Goal: Task Accomplishment & Management: Complete application form

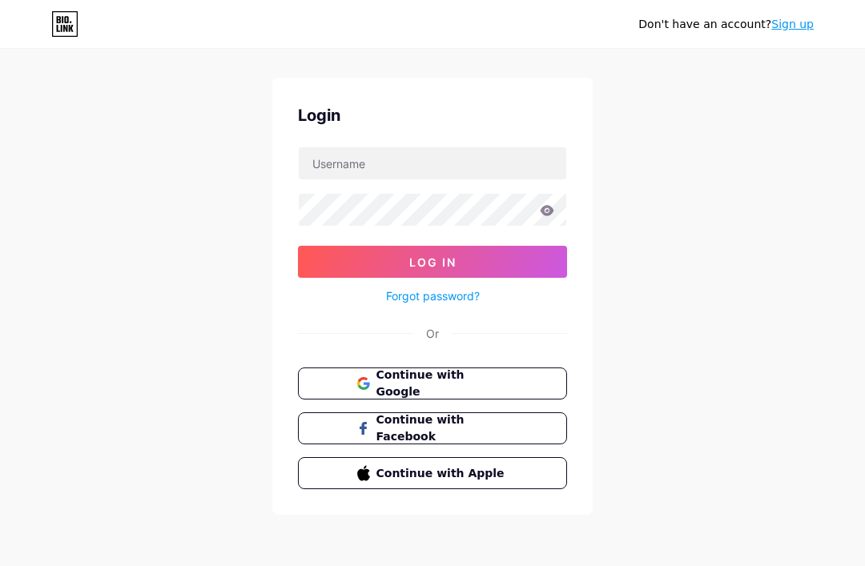
scroll to position [50, 0]
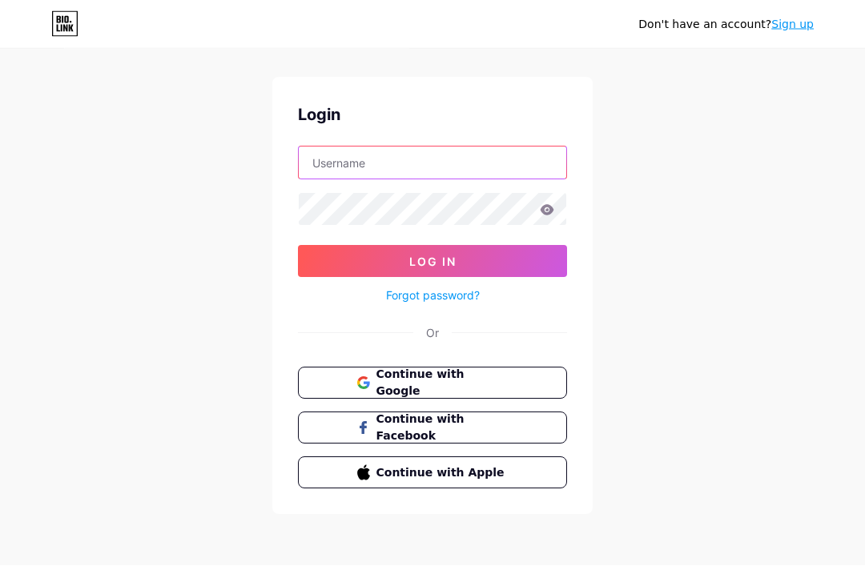
click at [501, 147] on input "text" at bounding box center [432, 163] width 267 height 32
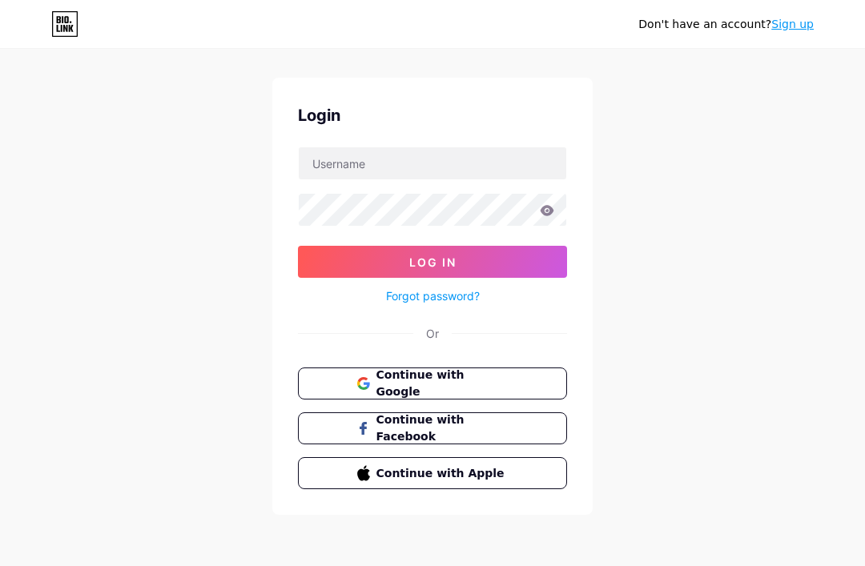
click at [797, 218] on div "Don't have an account? Sign up Login Log In Forgot password? Or Continue with G…" at bounding box center [432, 270] width 865 height 591
click at [507, 459] on button "Continue with Apple" at bounding box center [432, 473] width 269 height 32
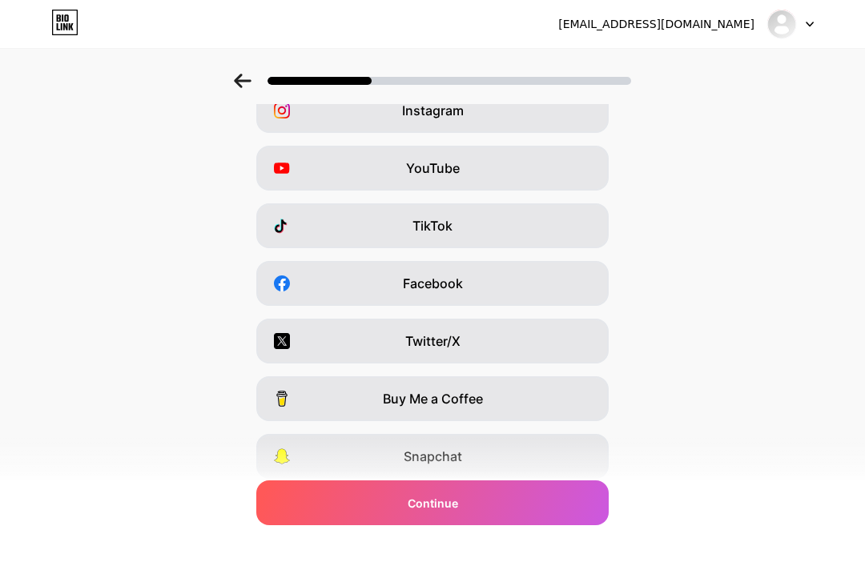
scroll to position [153, 0]
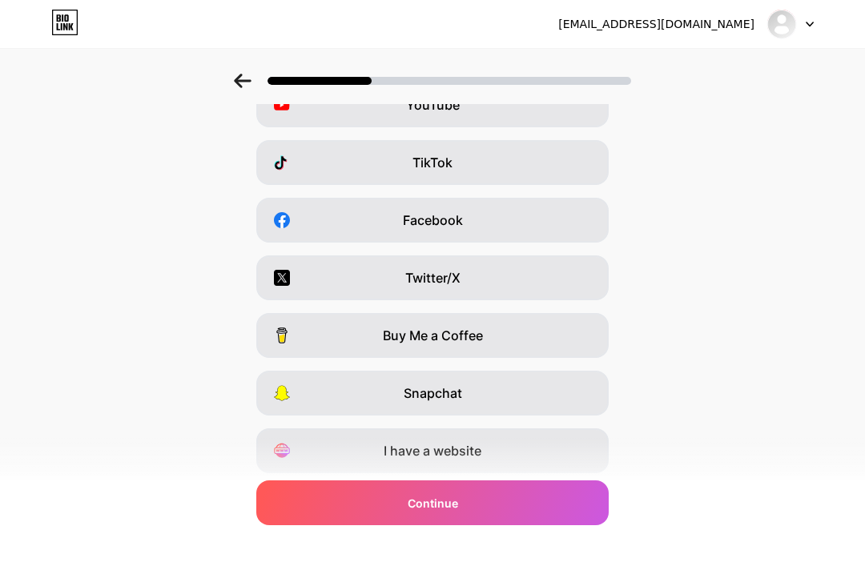
click at [553, 525] on div "Continue" at bounding box center [432, 502] width 352 height 45
click at [549, 525] on div "Continue" at bounding box center [432, 502] width 352 height 45
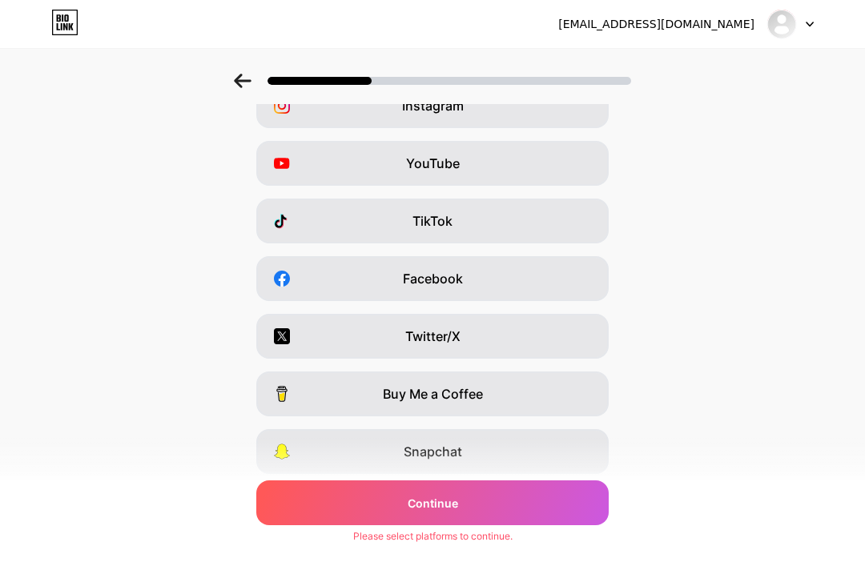
scroll to position [0, 0]
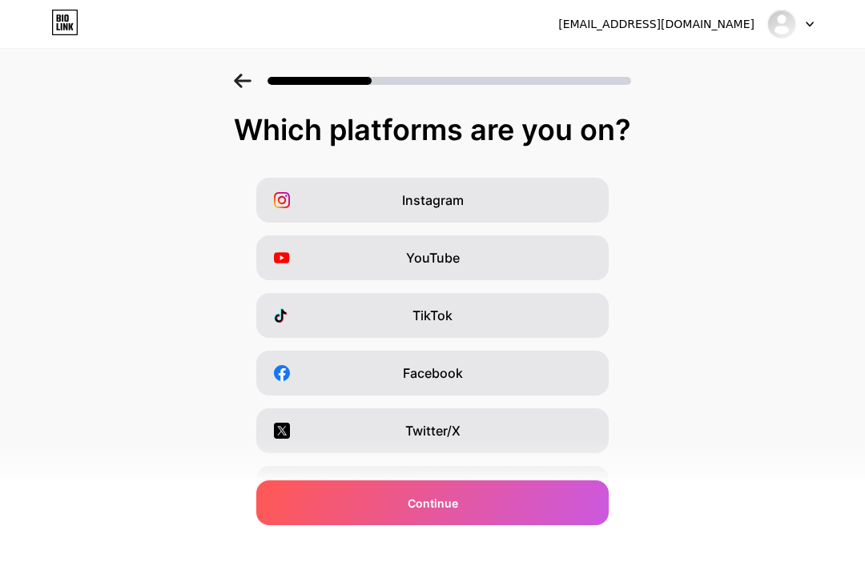
click at [376, 370] on div "Facebook" at bounding box center [432, 373] width 352 height 45
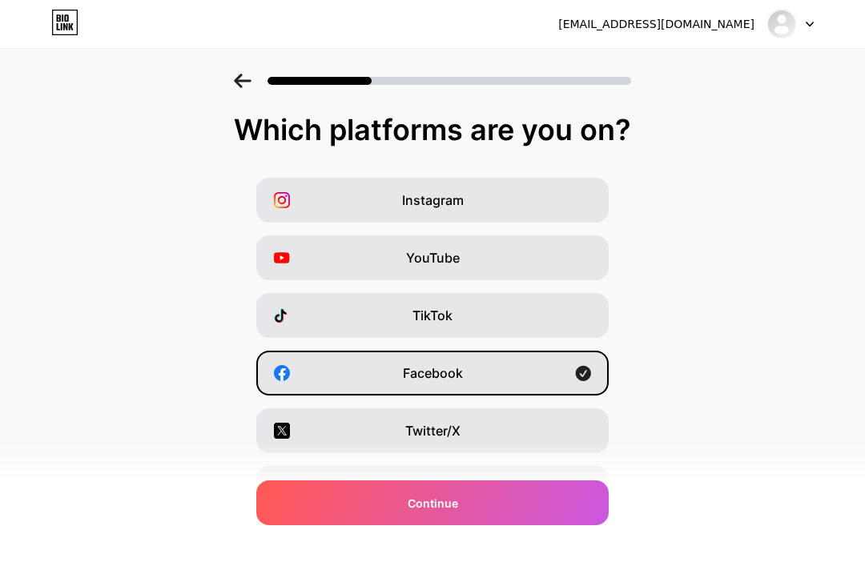
click at [521, 502] on div "Continue" at bounding box center [432, 502] width 352 height 45
click at [531, 503] on div "Continue" at bounding box center [432, 502] width 352 height 45
click at [436, 304] on div "TikTok" at bounding box center [432, 315] width 352 height 45
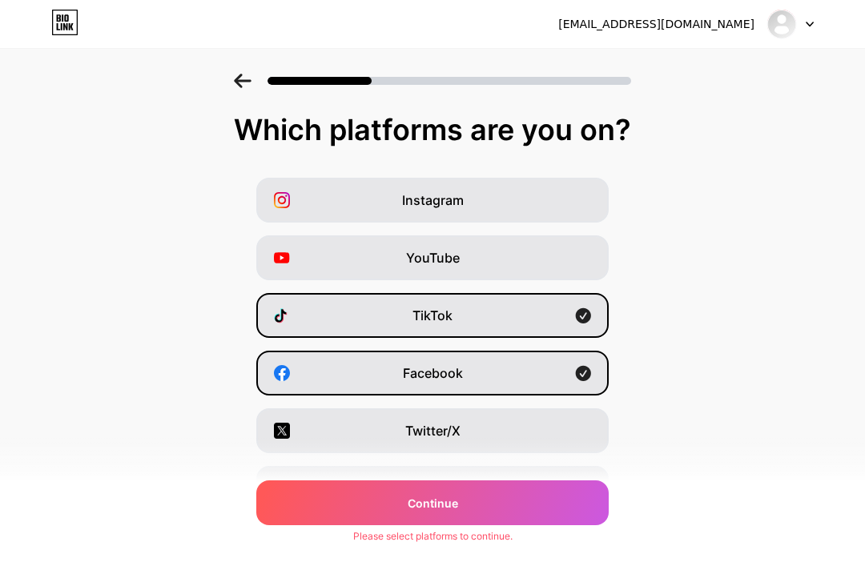
click at [480, 259] on div "YouTube" at bounding box center [432, 257] width 352 height 45
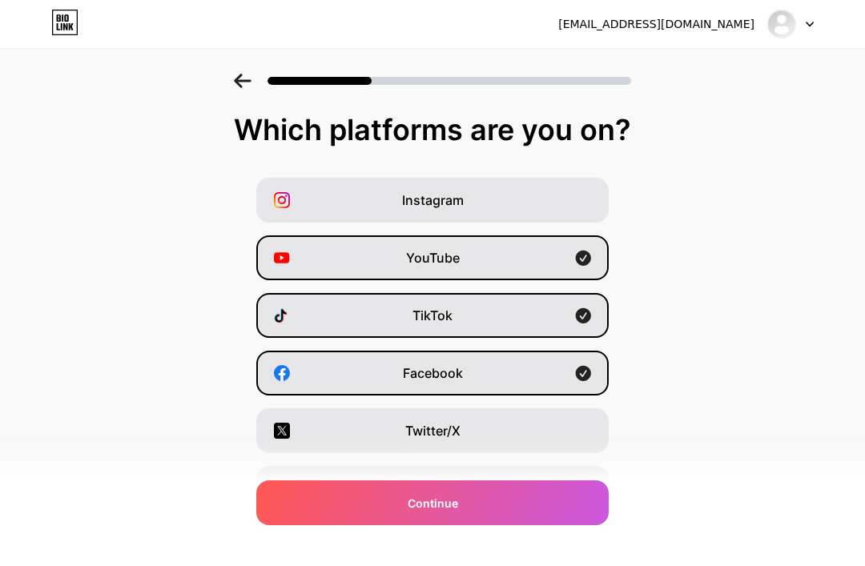
click at [476, 251] on div "YouTube" at bounding box center [432, 257] width 352 height 45
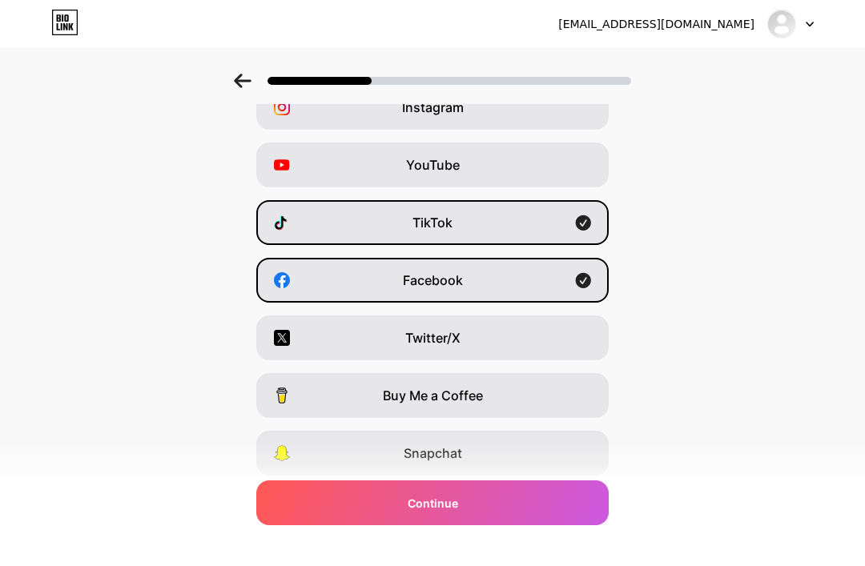
scroll to position [153, 0]
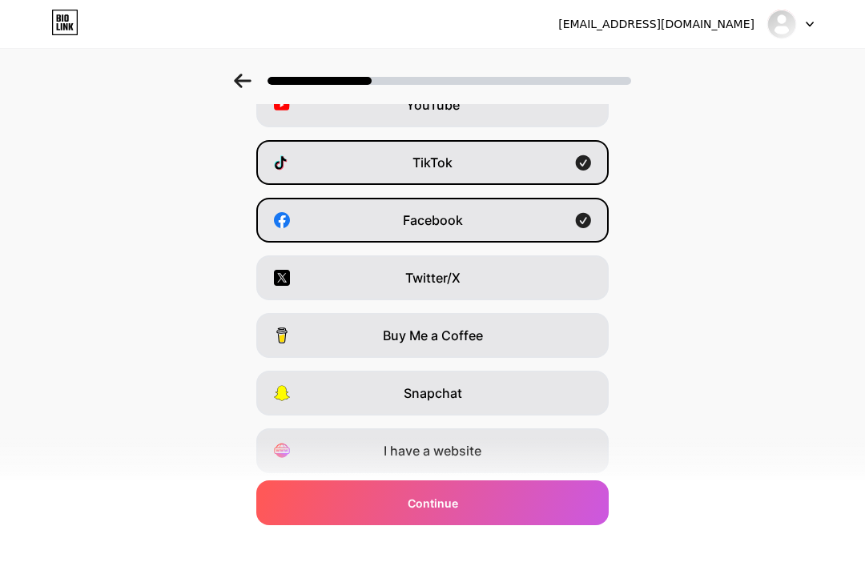
click at [513, 525] on div "Continue" at bounding box center [432, 502] width 352 height 45
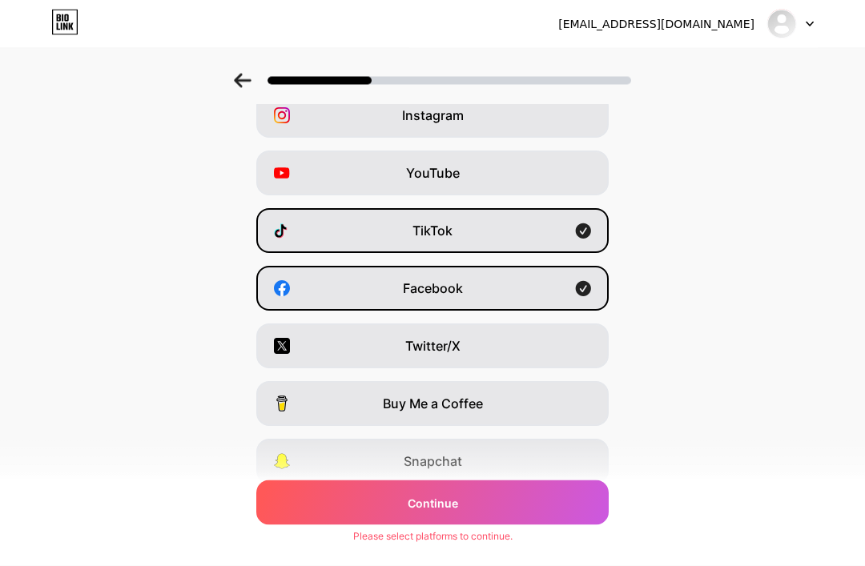
scroll to position [98, 0]
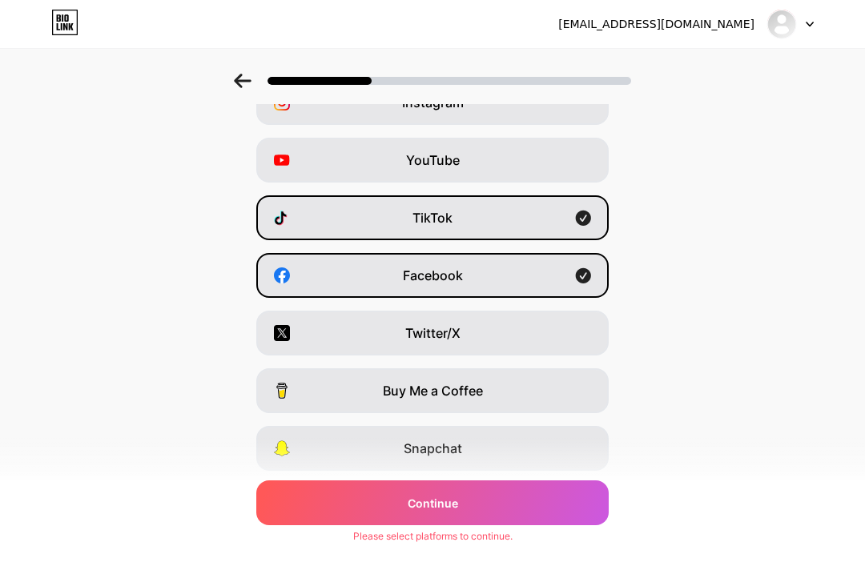
click at [547, 159] on div "YouTube" at bounding box center [432, 160] width 352 height 45
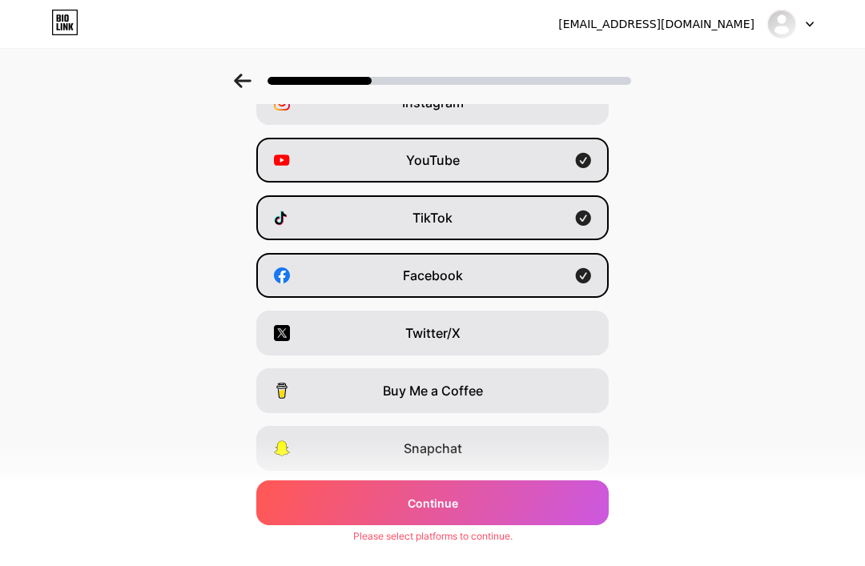
click at [503, 525] on div "Continue" at bounding box center [432, 502] width 352 height 45
click at [517, 525] on div "Continue" at bounding box center [432, 502] width 352 height 45
click at [526, 487] on div "I have a website" at bounding box center [432, 506] width 352 height 45
click at [553, 436] on div "Snapchat" at bounding box center [432, 448] width 352 height 45
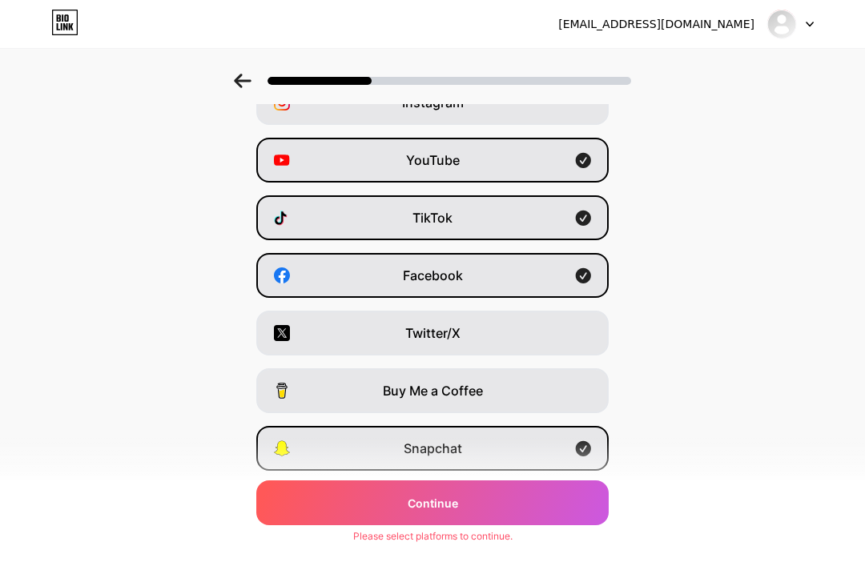
click at [573, 372] on div "Buy Me a Coffee" at bounding box center [432, 390] width 352 height 45
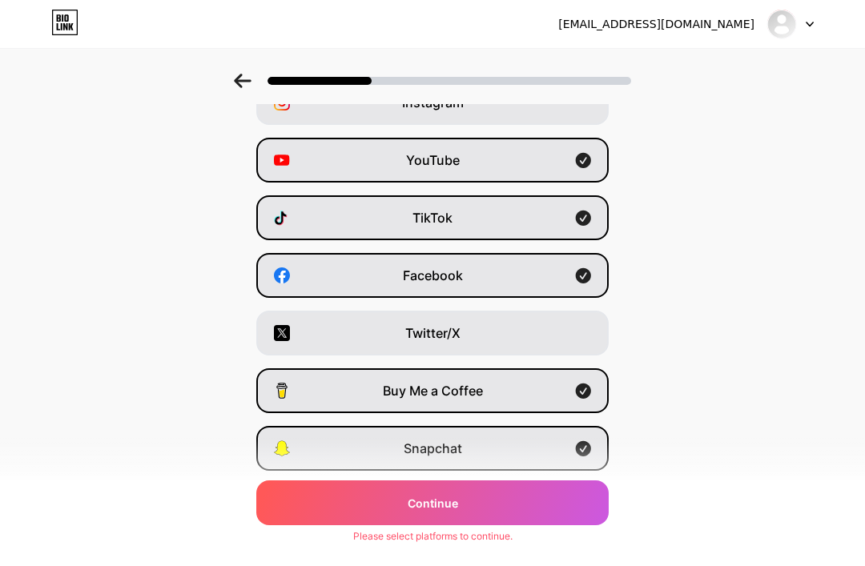
click at [573, 329] on div "Twitter/X" at bounding box center [432, 333] width 352 height 45
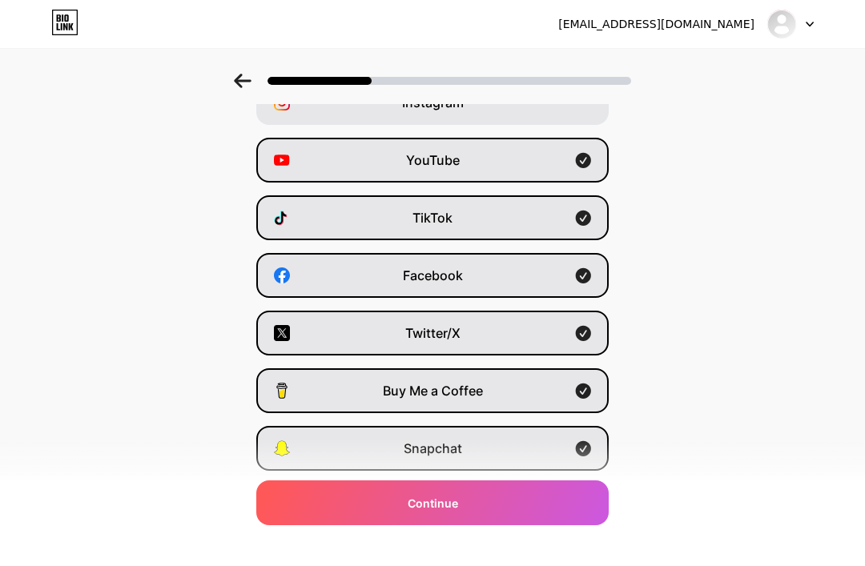
scroll to position [153, 0]
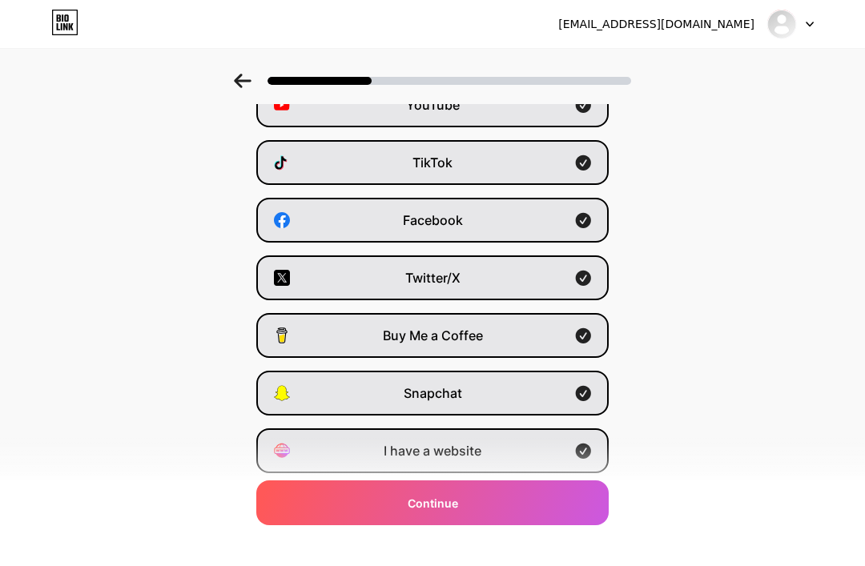
click at [513, 525] on div "Continue" at bounding box center [432, 502] width 352 height 45
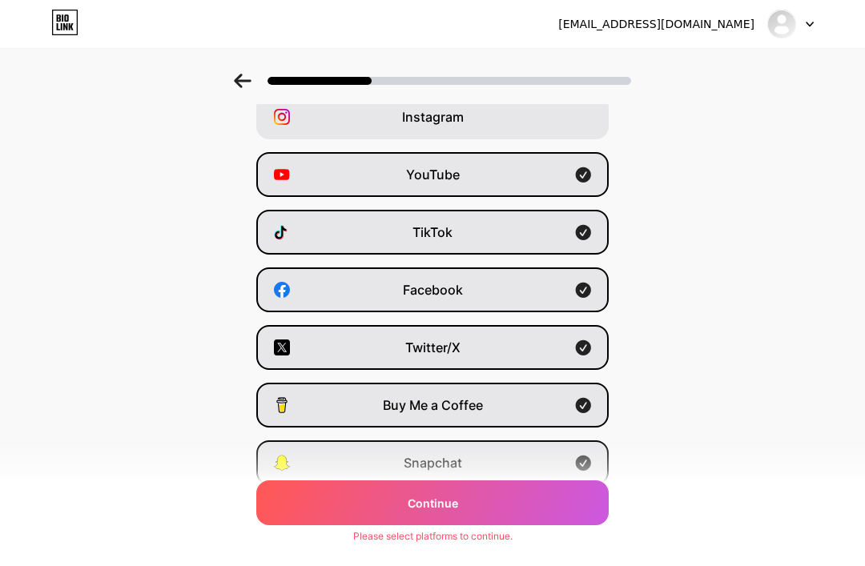
scroll to position [0, 0]
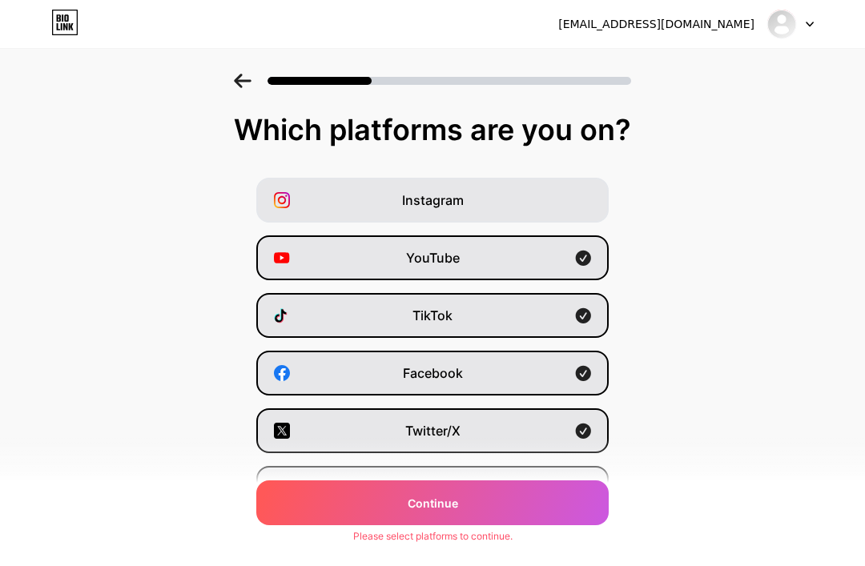
click at [470, 196] on div "Instagram" at bounding box center [432, 200] width 352 height 45
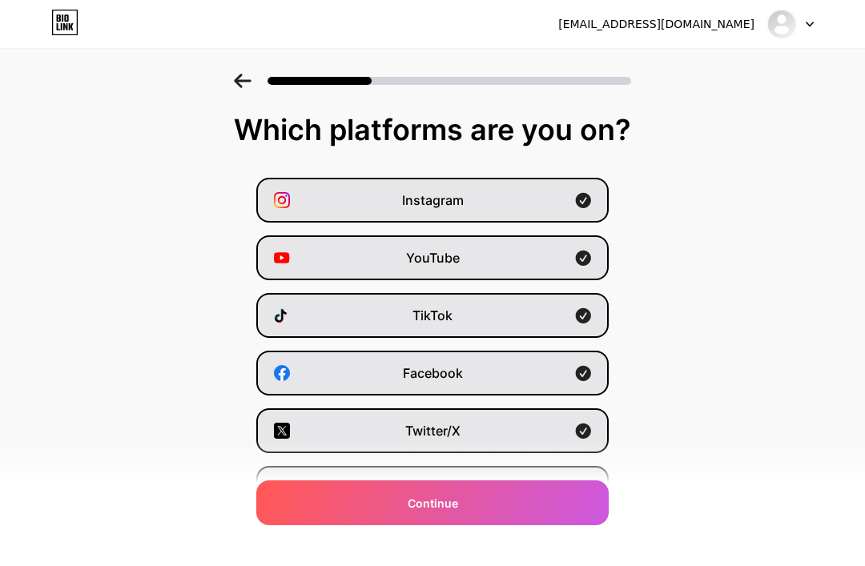
click at [499, 529] on div "Snapchat" at bounding box center [432, 546] width 352 height 45
click at [512, 504] on div "Continue" at bounding box center [432, 502] width 352 height 45
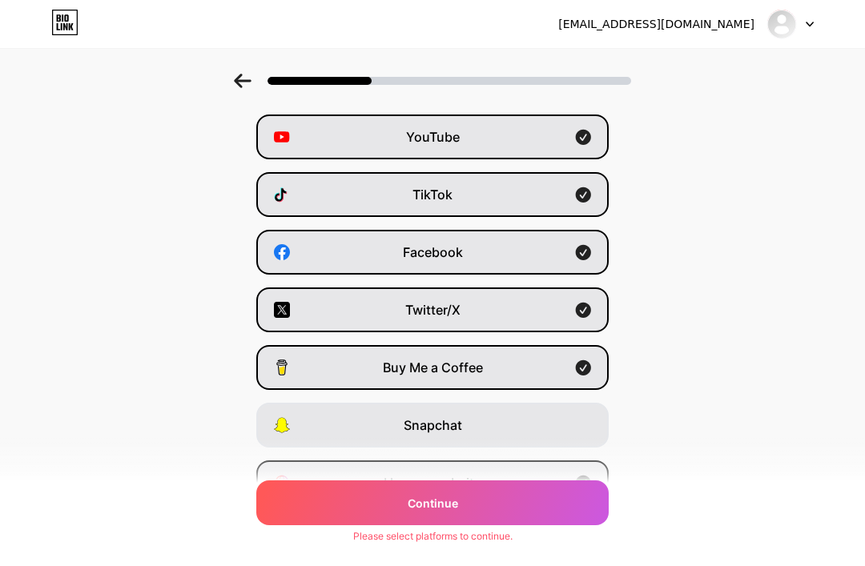
scroll to position [153, 0]
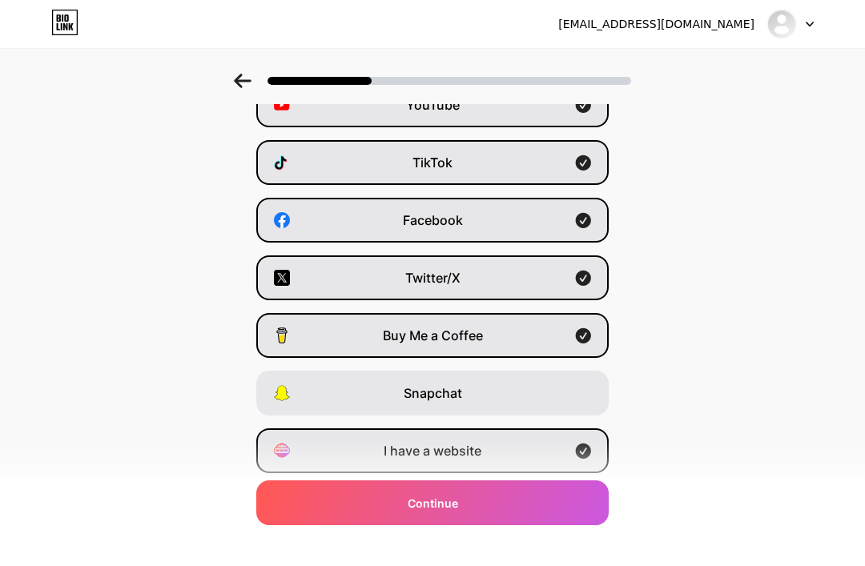
click at [517, 525] on div "Continue" at bounding box center [432, 502] width 352 height 45
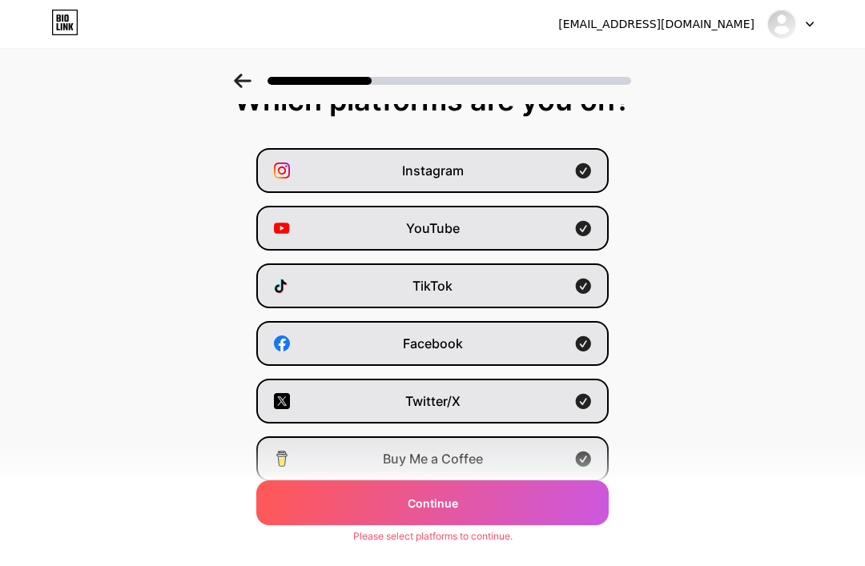
scroll to position [30, 0]
click at [235, 76] on icon at bounding box center [243, 81] width 18 height 14
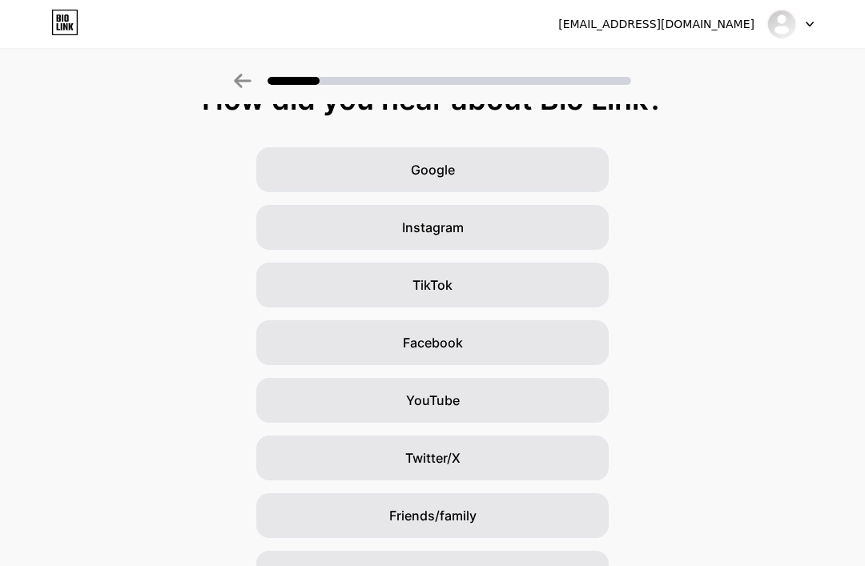
click at [549, 155] on div "Google" at bounding box center [432, 169] width 352 height 45
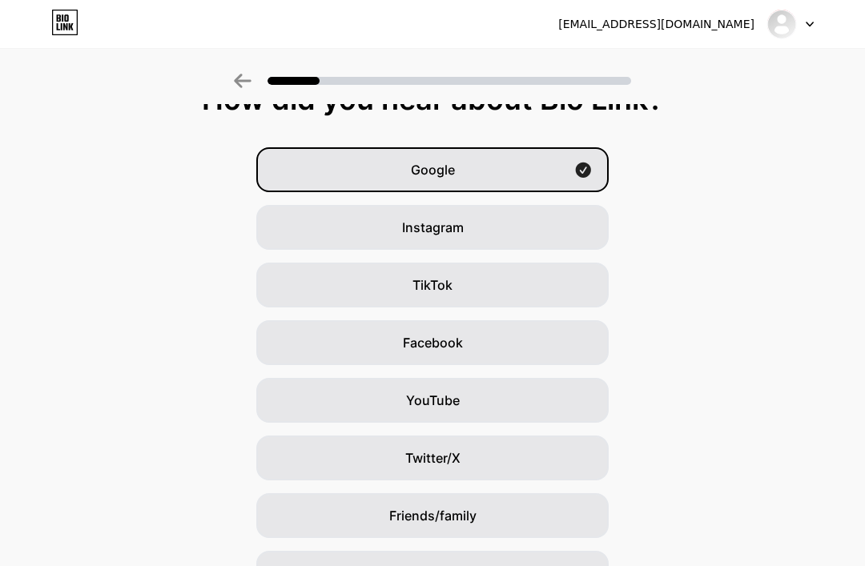
scroll to position [0, 0]
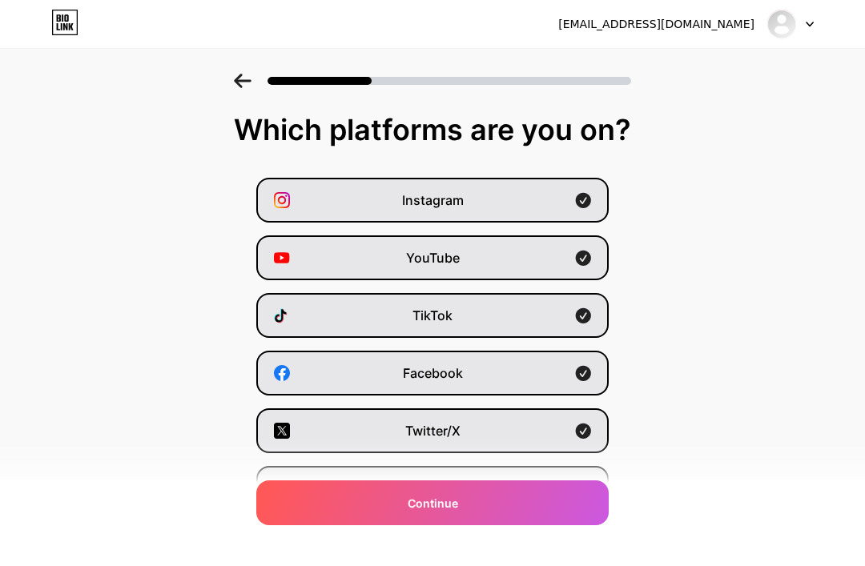
click at [555, 193] on div "Instagram" at bounding box center [432, 200] width 352 height 45
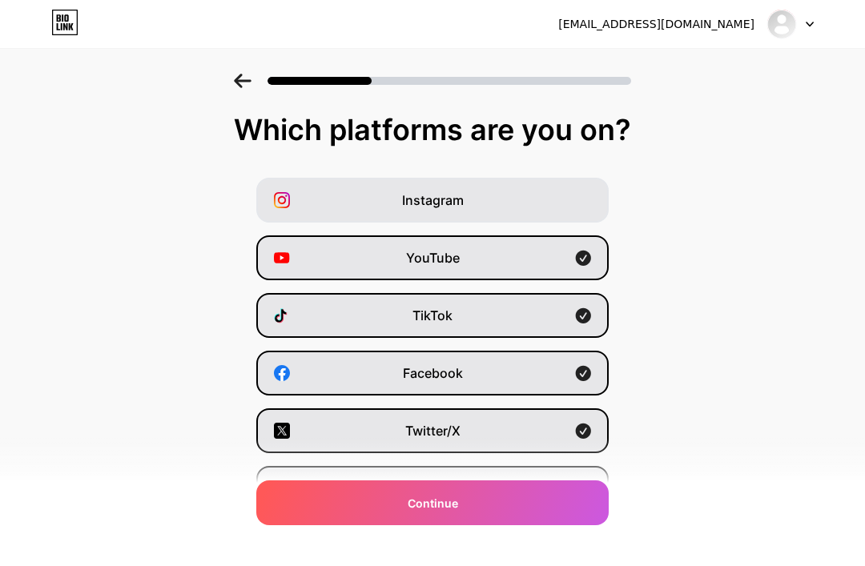
click at [557, 203] on div "Instagram" at bounding box center [432, 200] width 352 height 45
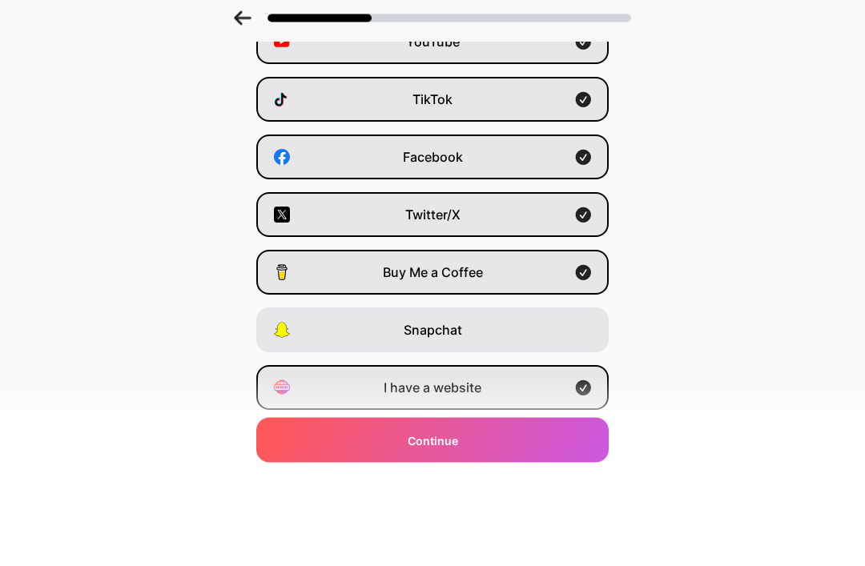
scroll to position [153, 0]
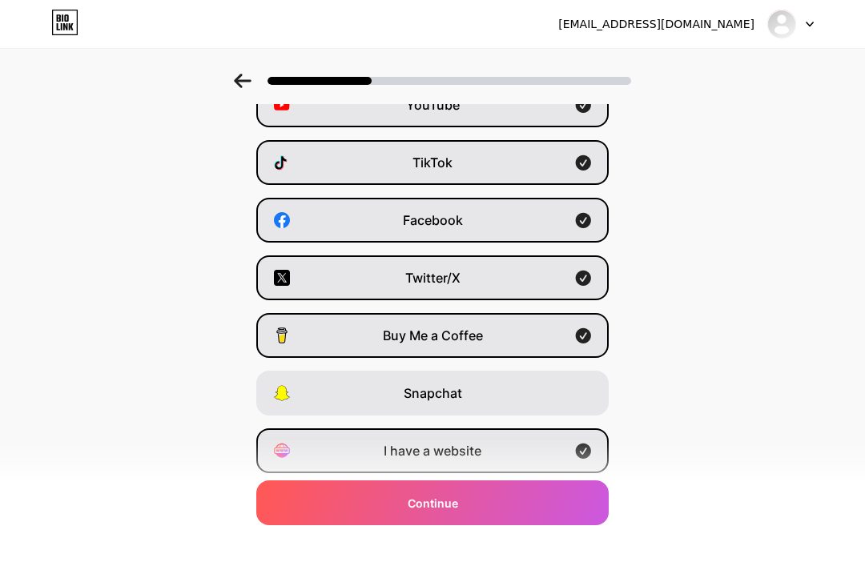
click at [529, 525] on div "Continue" at bounding box center [432, 502] width 352 height 45
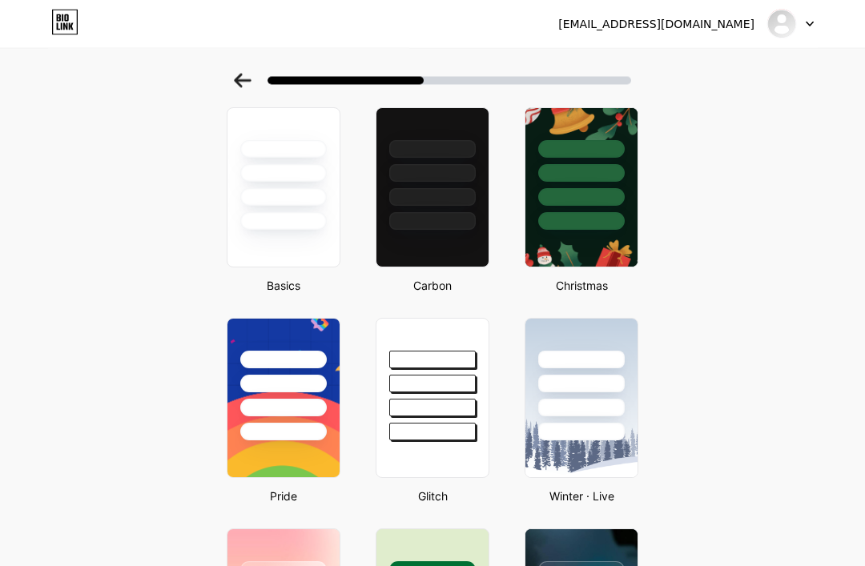
scroll to position [0, 0]
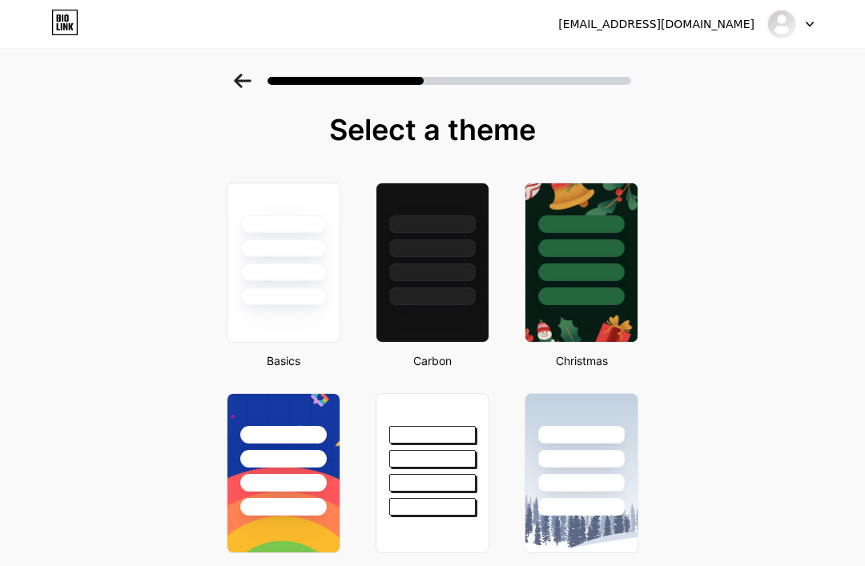
click at [443, 234] on div at bounding box center [432, 244] width 112 height 122
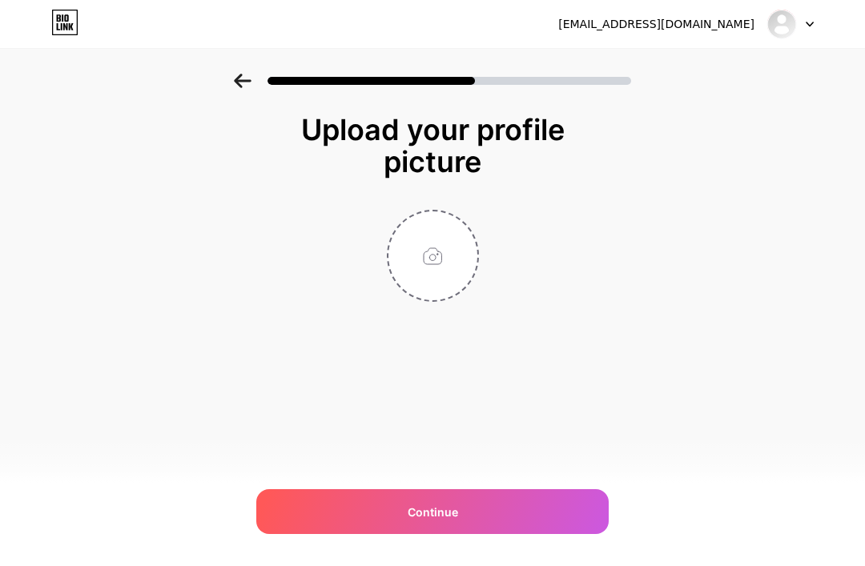
click at [435, 256] on input "file" at bounding box center [432, 255] width 89 height 89
type input "C:\fakepath\[PERSON_NAME] - 1.png"
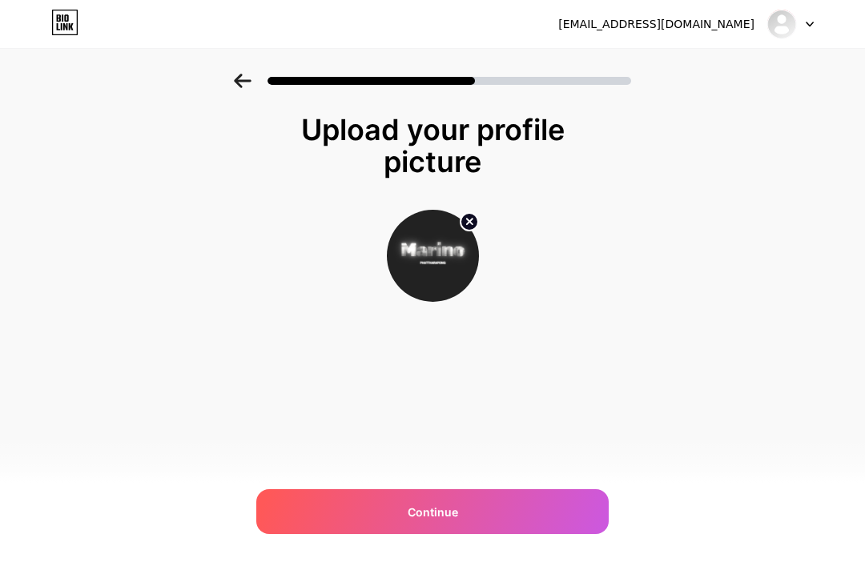
click at [420, 253] on img at bounding box center [433, 256] width 92 height 92
click at [424, 247] on img at bounding box center [433, 256] width 92 height 92
click at [415, 255] on img at bounding box center [433, 256] width 92 height 92
click at [536, 504] on div "Continue" at bounding box center [432, 511] width 352 height 45
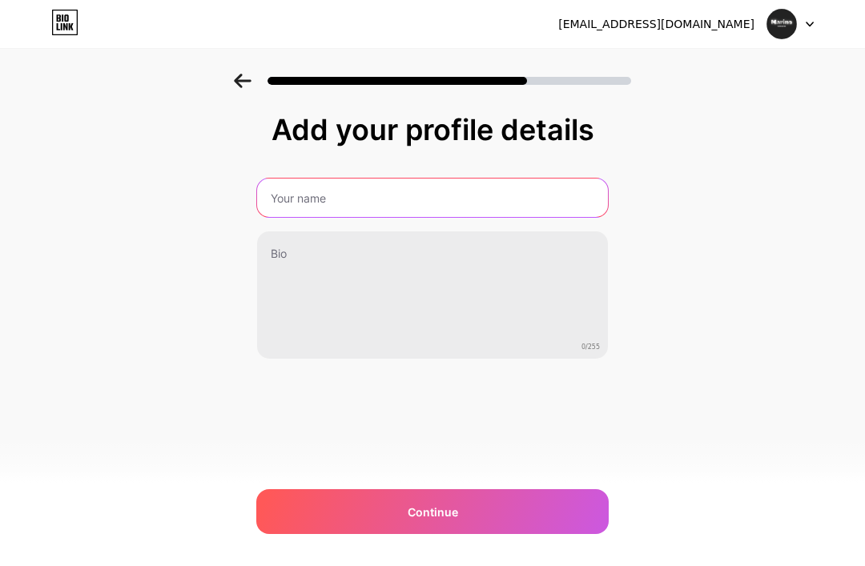
click at [485, 201] on input "text" at bounding box center [432, 198] width 351 height 38
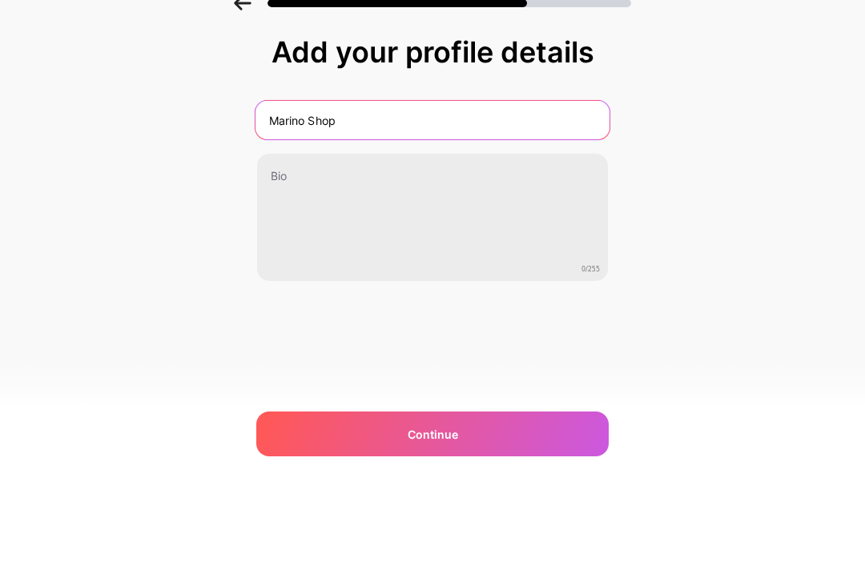
type input "Marino Shop"
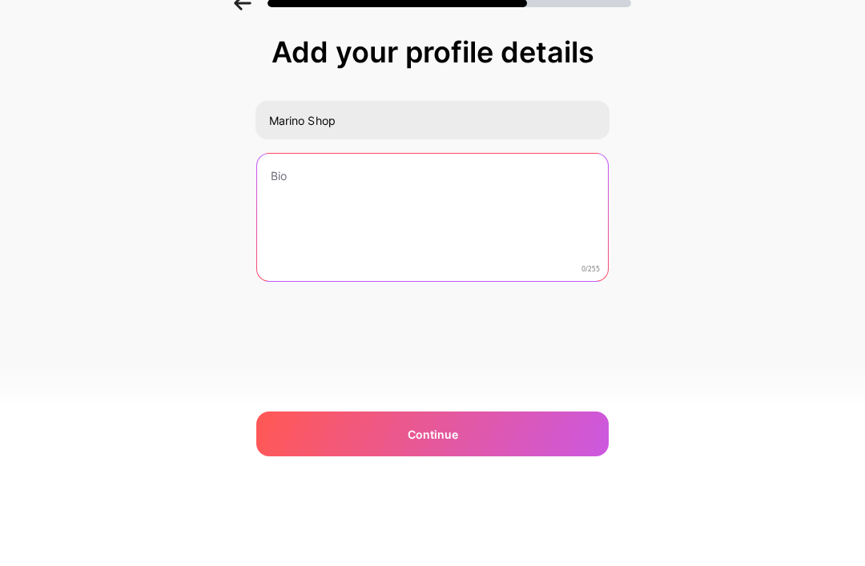
click at [291, 231] on textarea at bounding box center [432, 295] width 351 height 129
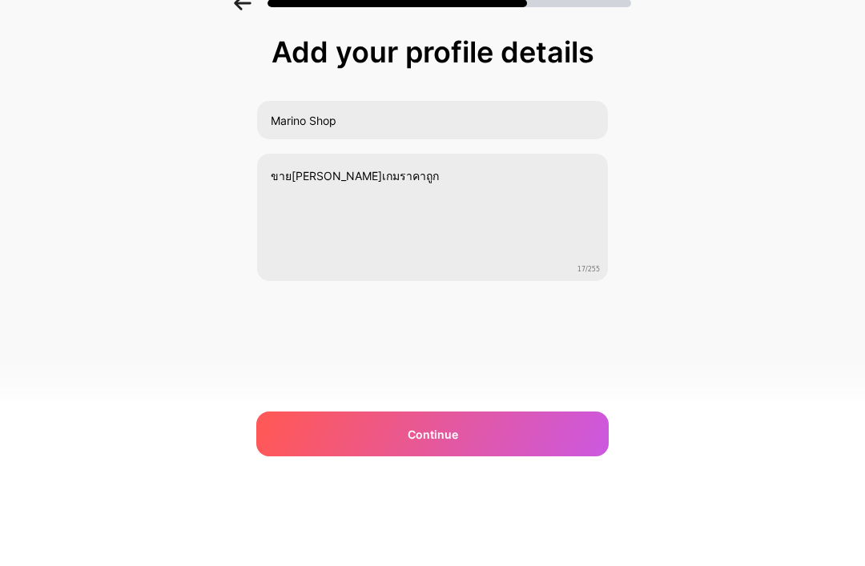
scroll to position [51, 0]
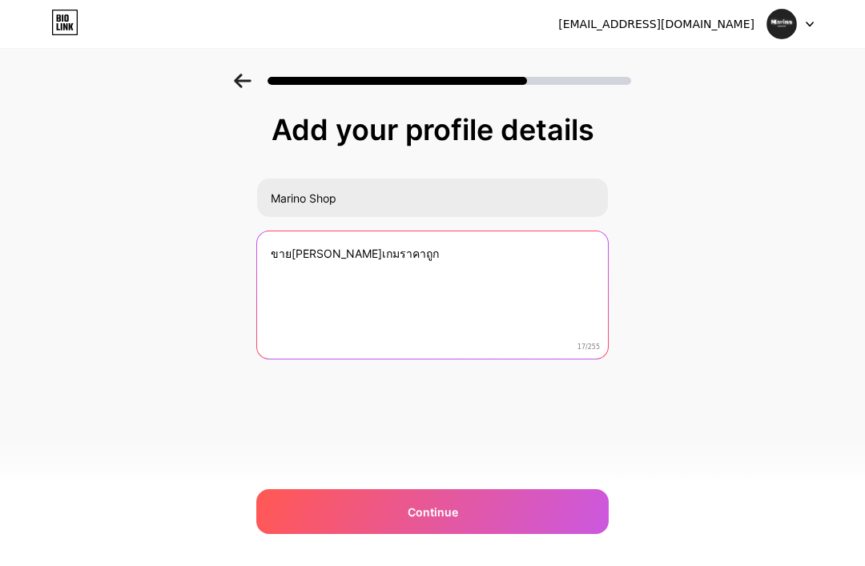
type textarea "ขาย[PERSON_NAME]เกมราคาถูก"
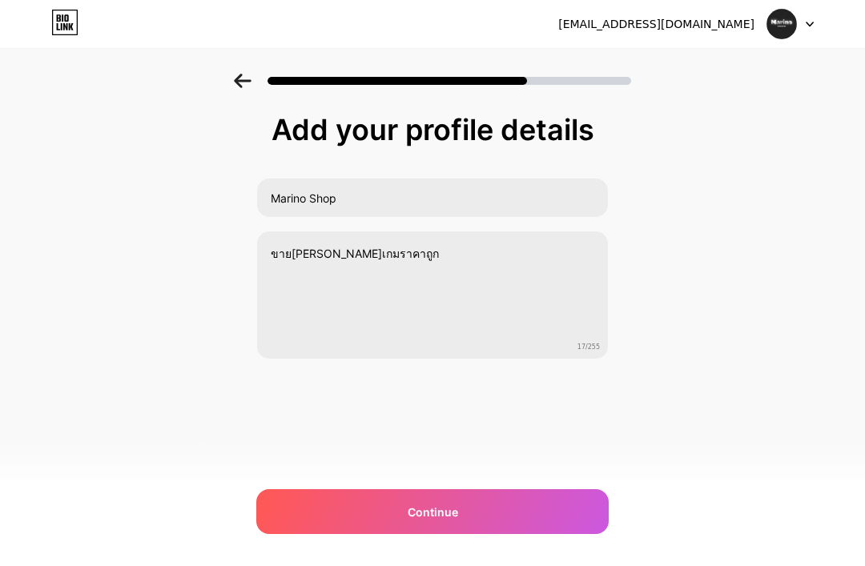
click at [536, 521] on div "Continue" at bounding box center [432, 511] width 352 height 45
click at [537, 516] on div at bounding box center [432, 511] width 352 height 45
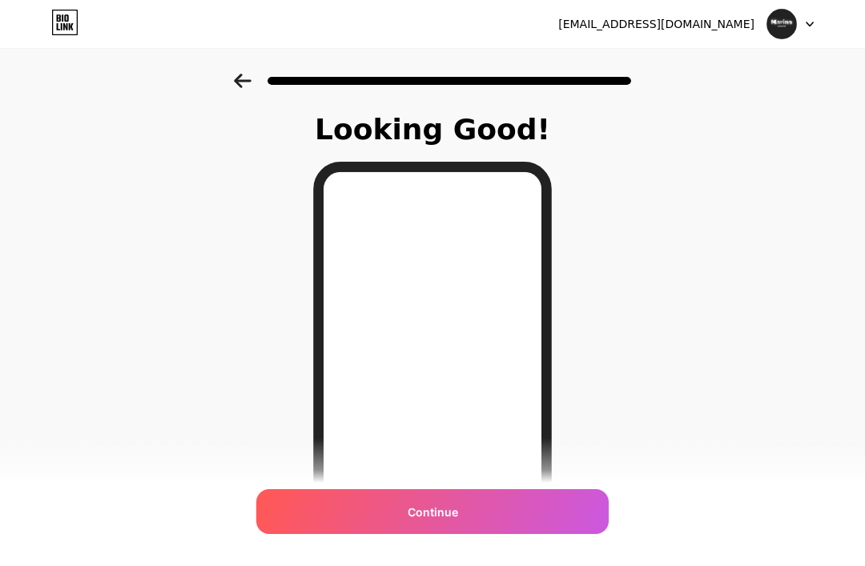
click at [586, 563] on div "Looking Good! Continue" at bounding box center [432, 407] width 865 height 667
click at [583, 561] on div "Looking Good! Continue" at bounding box center [432, 407] width 865 height 667
click at [570, 563] on div "Looking Good! Continue" at bounding box center [432, 427] width 280 height 627
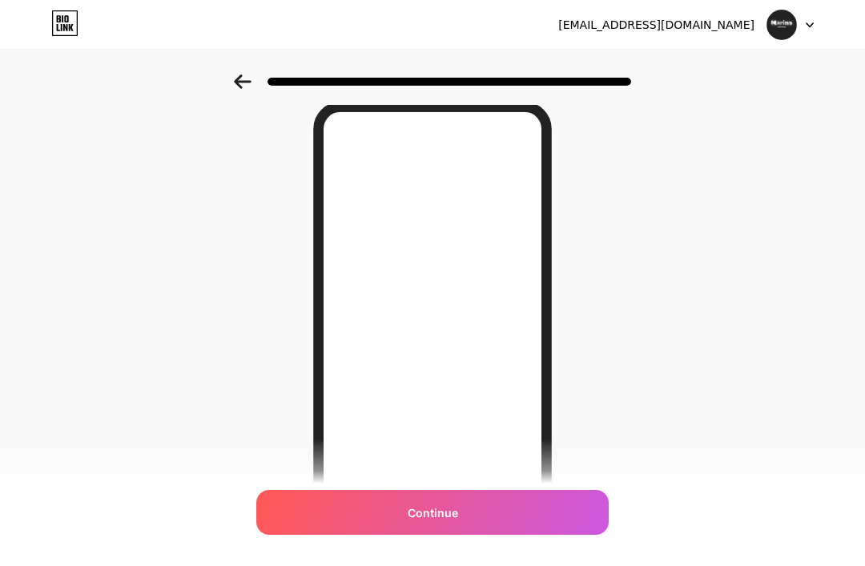
click at [554, 534] on div "Continue" at bounding box center [432, 511] width 352 height 45
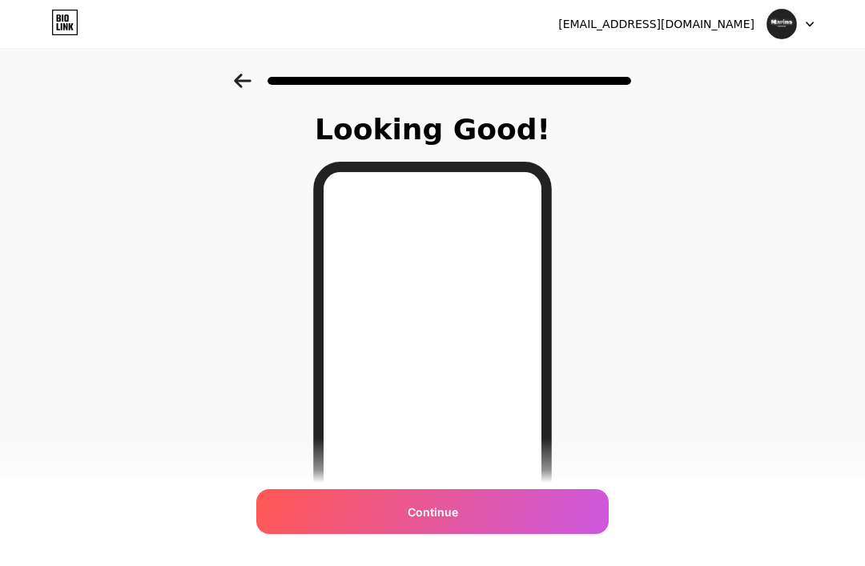
click at [557, 565] on div "[EMAIL_ADDRESS][DOMAIN_NAME] Logout Link Copied Looking Good! Continue" at bounding box center [432, 402] width 865 height 805
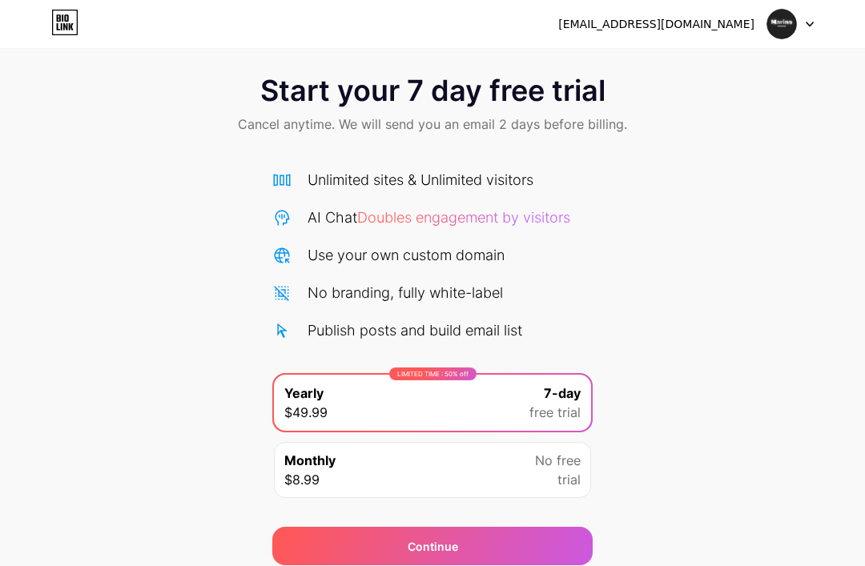
scroll to position [16, 0]
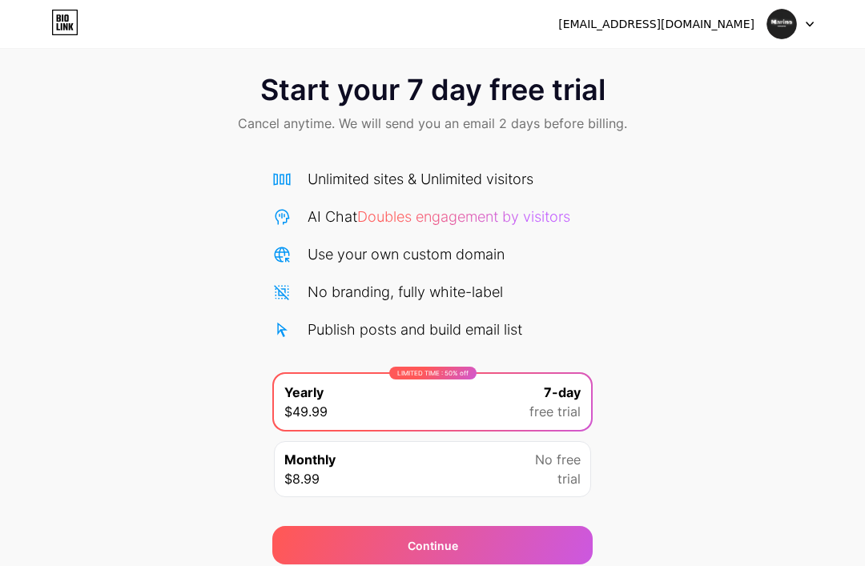
click at [811, 30] on div at bounding box center [790, 24] width 46 height 29
click at [812, 30] on div at bounding box center [790, 24] width 46 height 29
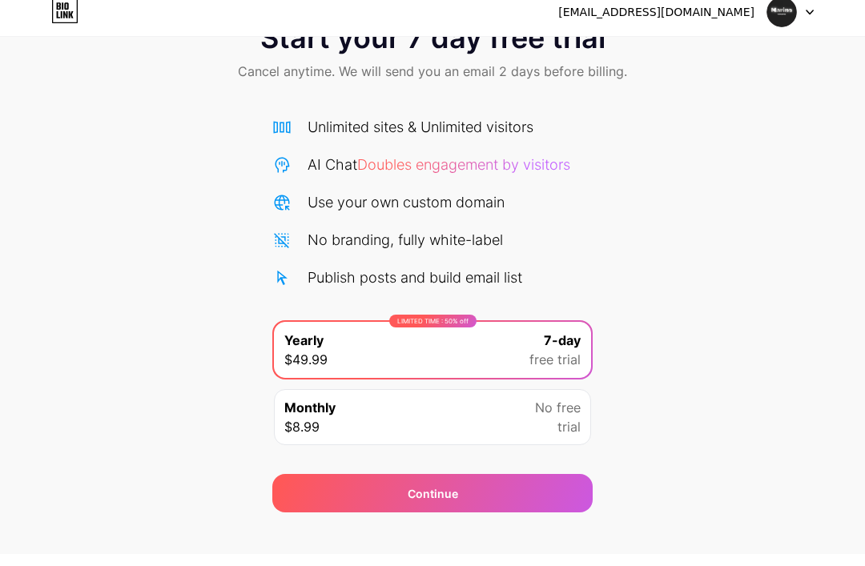
scroll to position [27, 0]
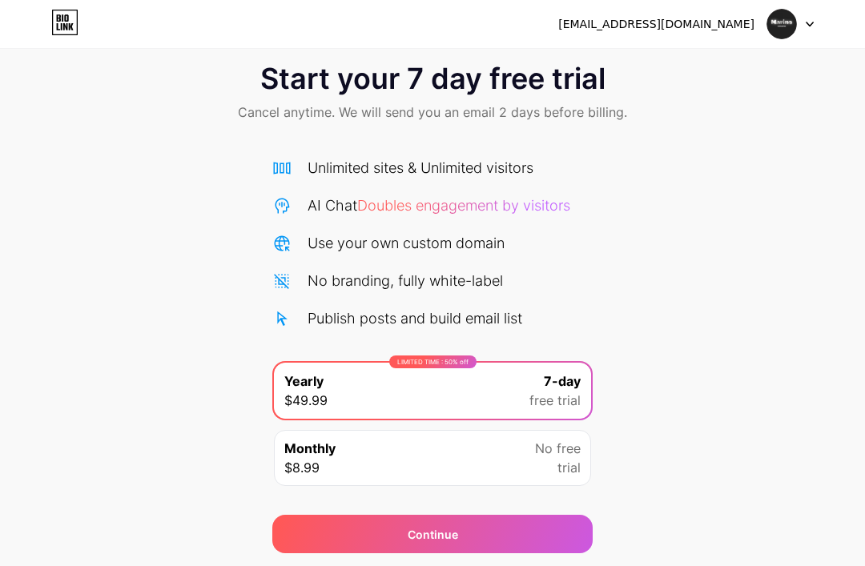
click at [575, 444] on span "No free" at bounding box center [558, 448] width 46 height 19
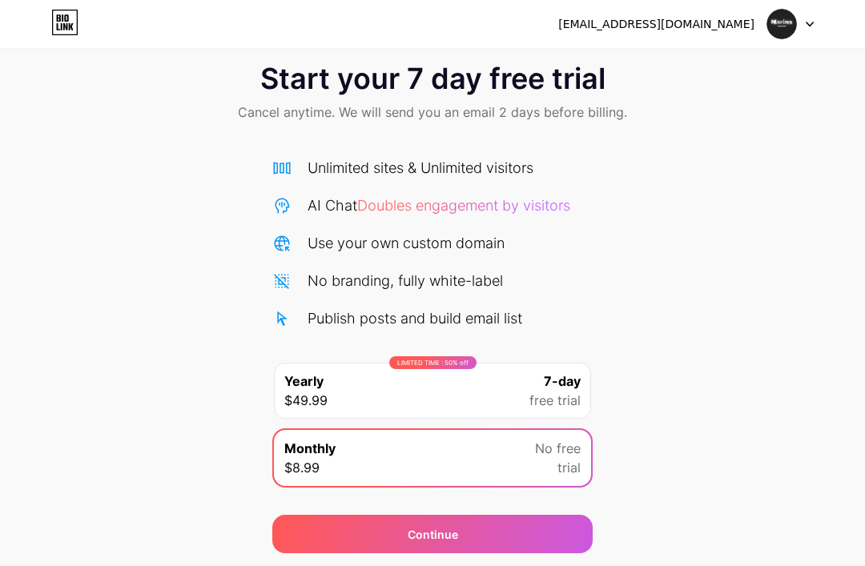
scroll to position [0, 0]
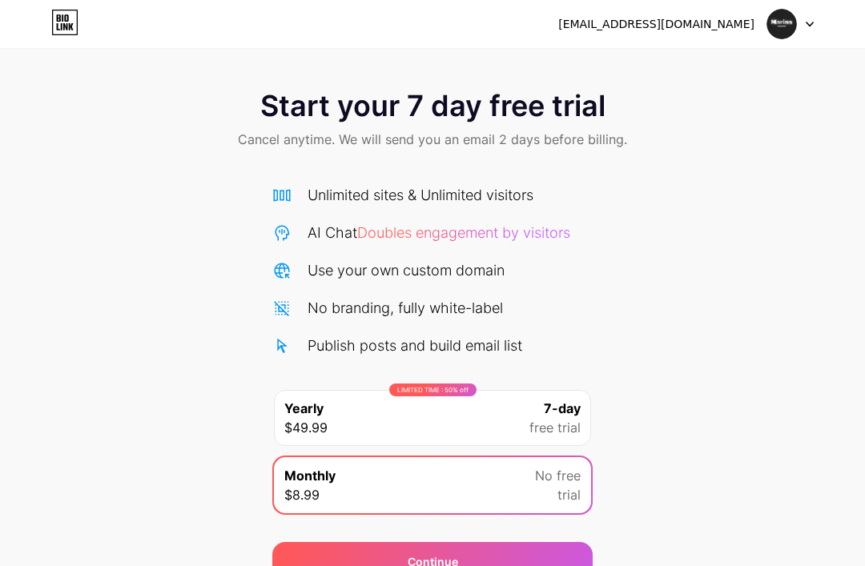
click at [67, 28] on icon at bounding box center [65, 26] width 4 height 7
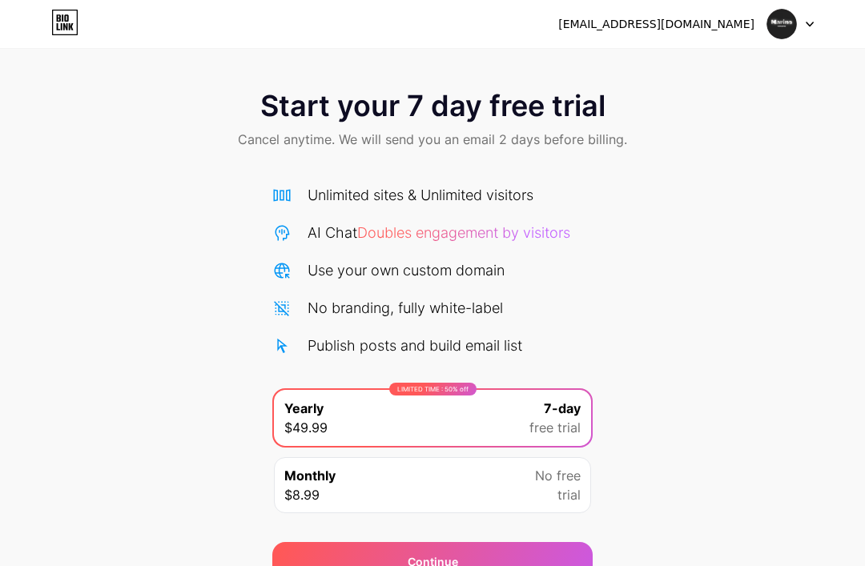
click at [791, 32] on img at bounding box center [781, 24] width 30 height 30
click at [74, 169] on div "Start your 7 day free trial Cancel anytime. We will send you an email 2 days be…" at bounding box center [432, 327] width 865 height 507
